Goal: Information Seeking & Learning: Learn about a topic

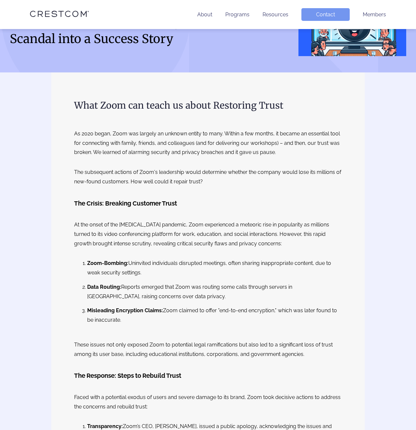
scroll to position [62, 0]
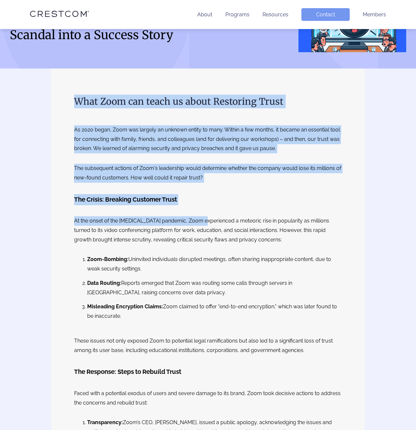
drag, startPoint x: 68, startPoint y: 102, endPoint x: 203, endPoint y: 219, distance: 179.4
click at [203, 219] on p "At the onset of the [MEDICAL_DATA] pandemic, Zoom experienced a meteoric rise i…" at bounding box center [208, 230] width 268 height 28
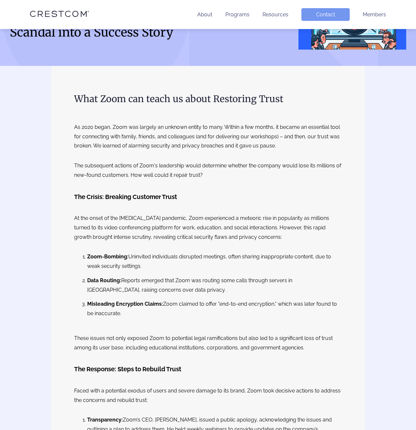
scroll to position [71, 0]
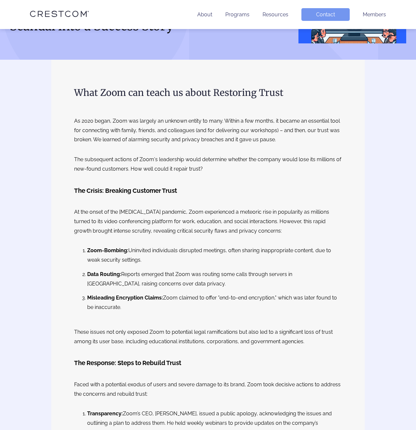
click at [136, 158] on p "The subsequent actions of Zoom's leadership would determine whether the company…" at bounding box center [208, 164] width 268 height 19
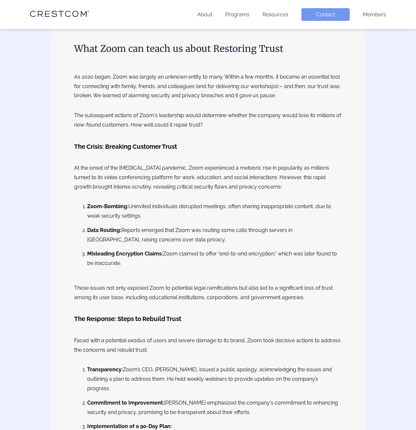
scroll to position [116, 0]
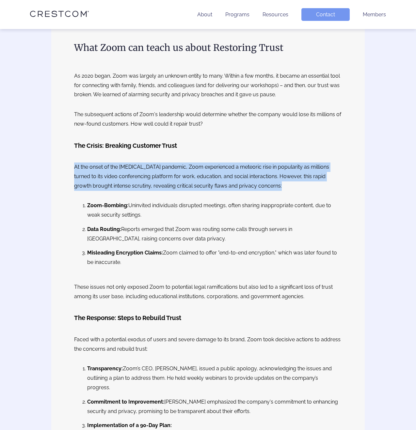
drag, startPoint x: 70, startPoint y: 168, endPoint x: 172, endPoint y: 199, distance: 106.7
drag, startPoint x: 235, startPoint y: 192, endPoint x: 90, endPoint y: 168, distance: 146.3
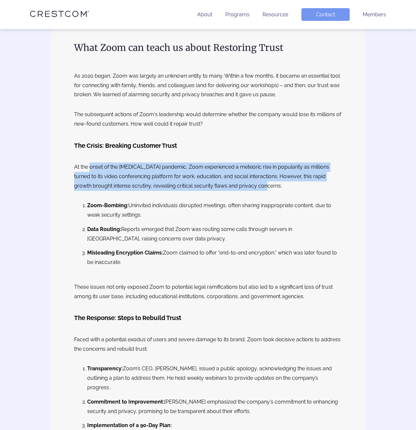
click at [90, 168] on p "At the onset of the [MEDICAL_DATA] pandemic, Zoom experienced a meteoric rise i…" at bounding box center [208, 177] width 268 height 28
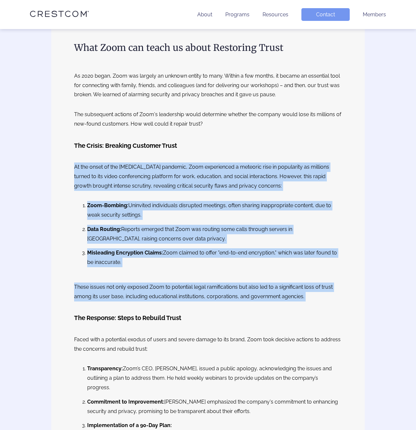
drag, startPoint x: 46, startPoint y: 162, endPoint x: 157, endPoint y: 313, distance: 187.7
click at [157, 313] on h3 "The Response: Steps to Rebuild Trust" at bounding box center [127, 318] width 107 height 11
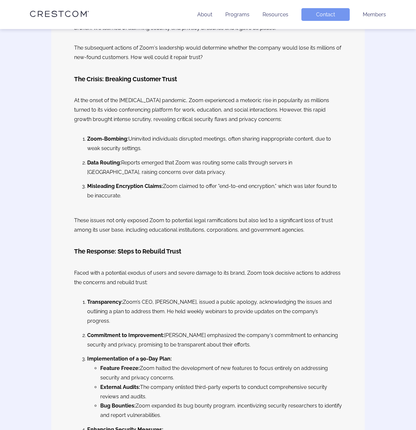
scroll to position [182, 0]
